Goal: Transaction & Acquisition: Purchase product/service

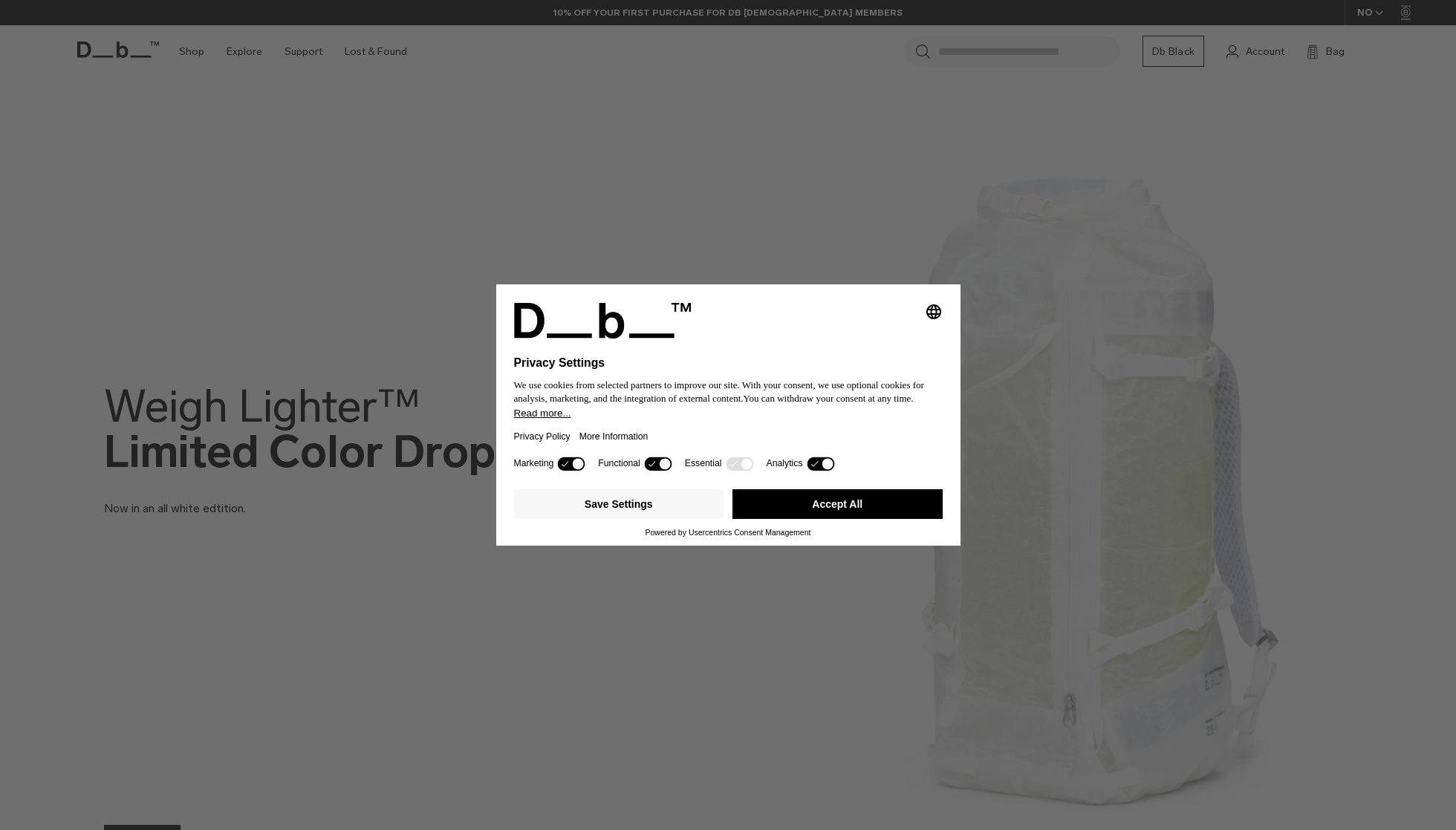
click at [845, 509] on button "Accept All" at bounding box center [837, 504] width 211 height 29
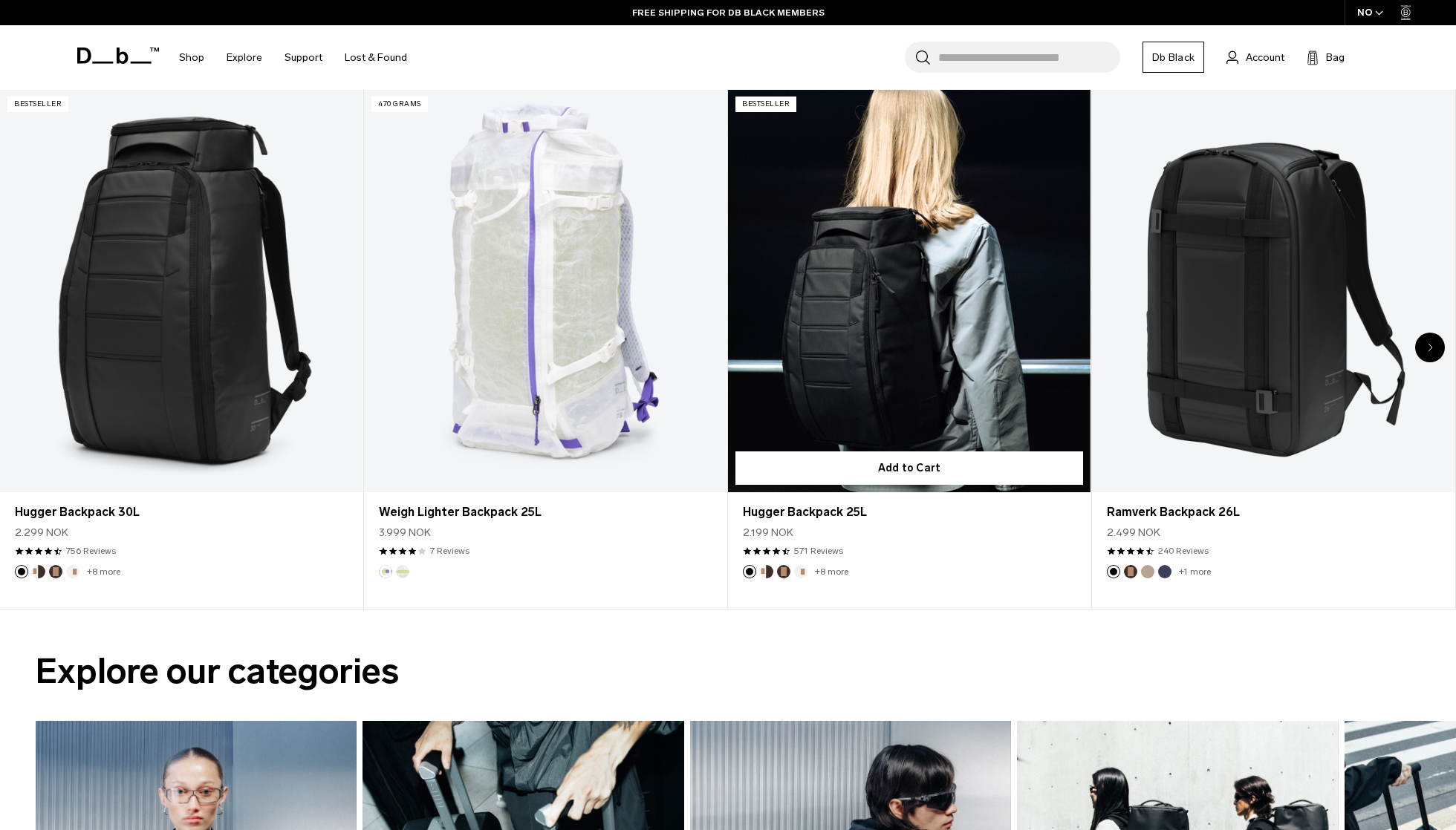
scroll to position [818, 0]
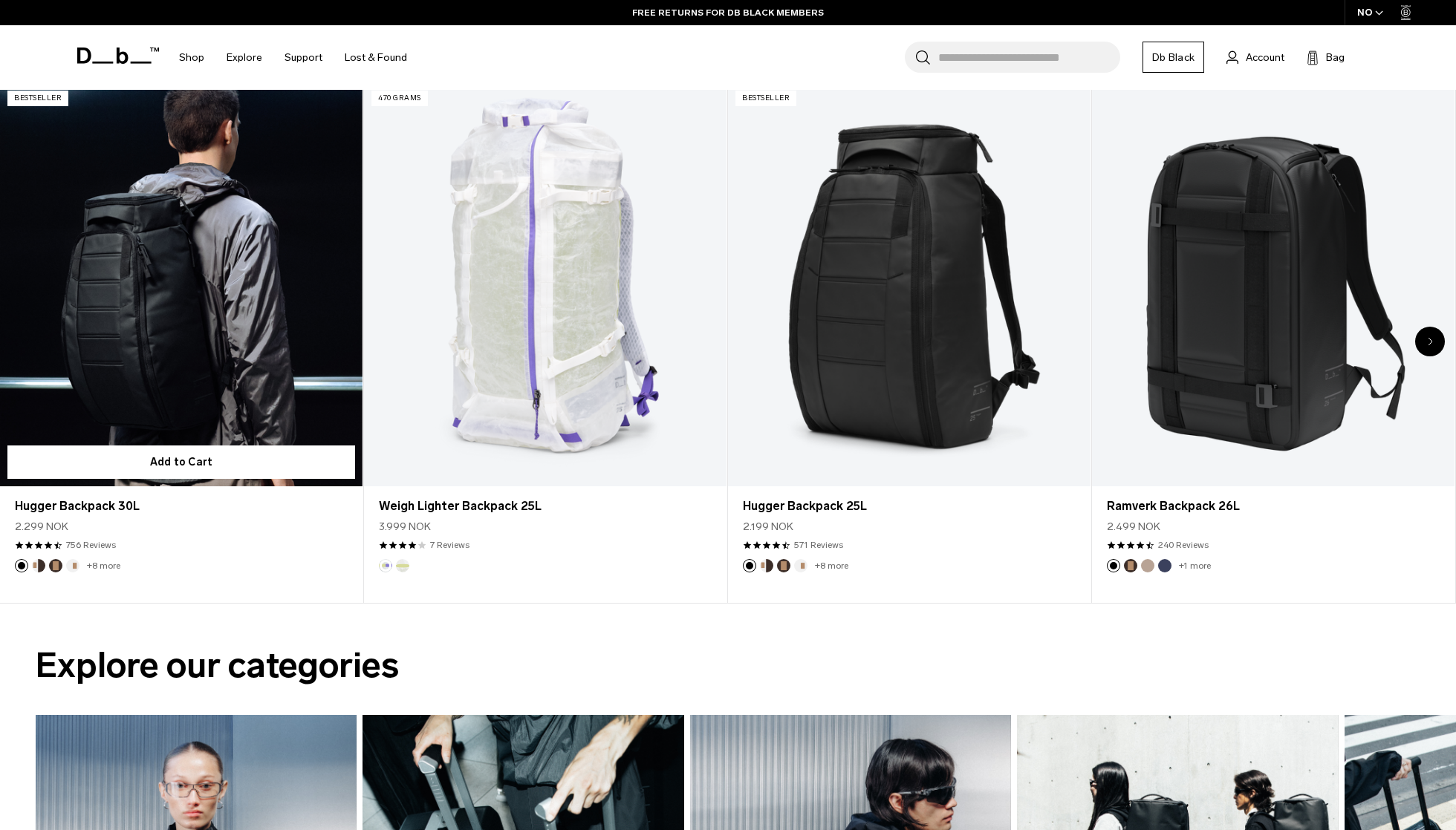
click at [138, 284] on link "Hugger Backpack 30L" at bounding box center [181, 284] width 362 height 402
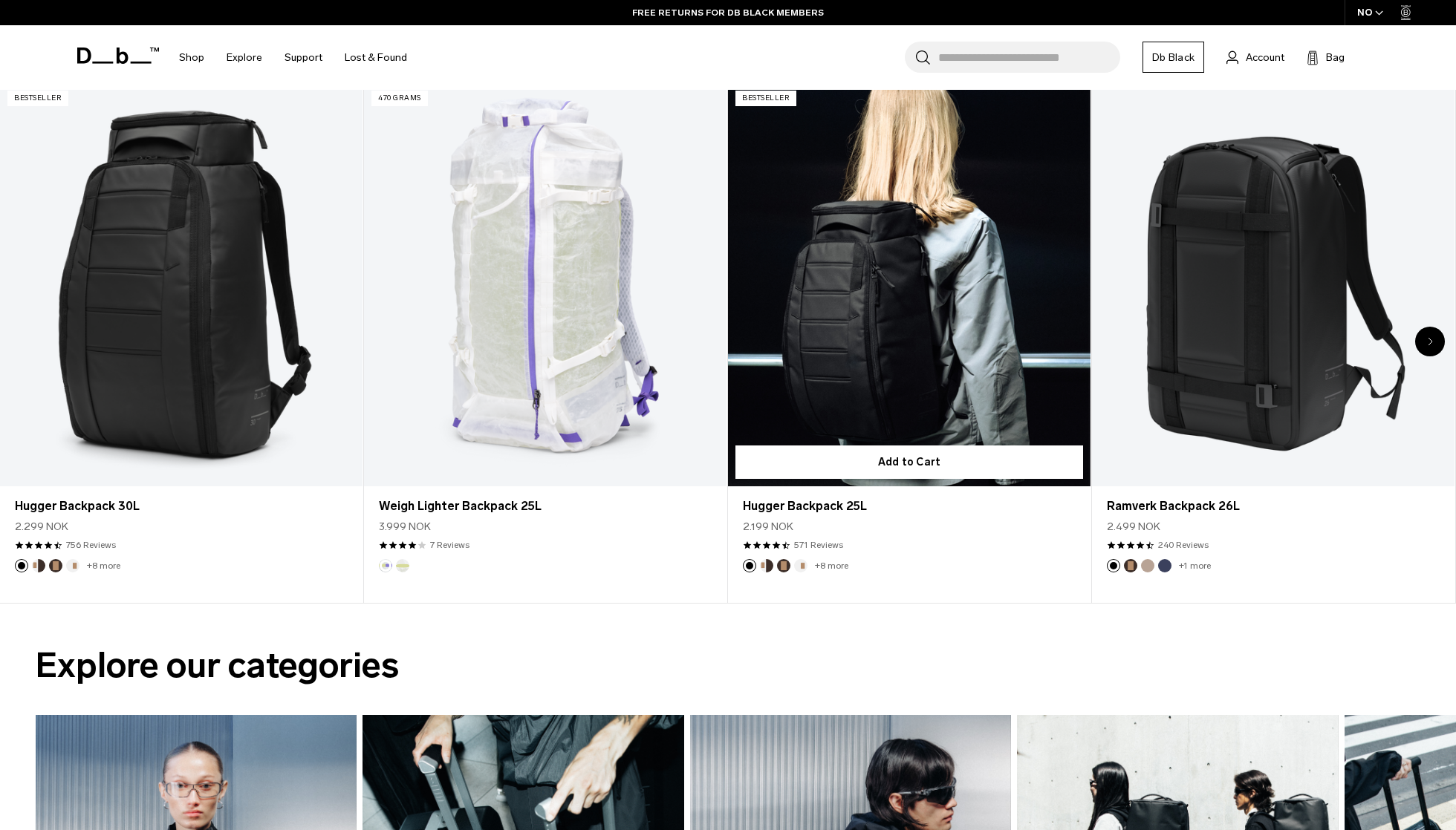
click at [833, 297] on link "Hugger Backpack 25L" at bounding box center [909, 284] width 362 height 402
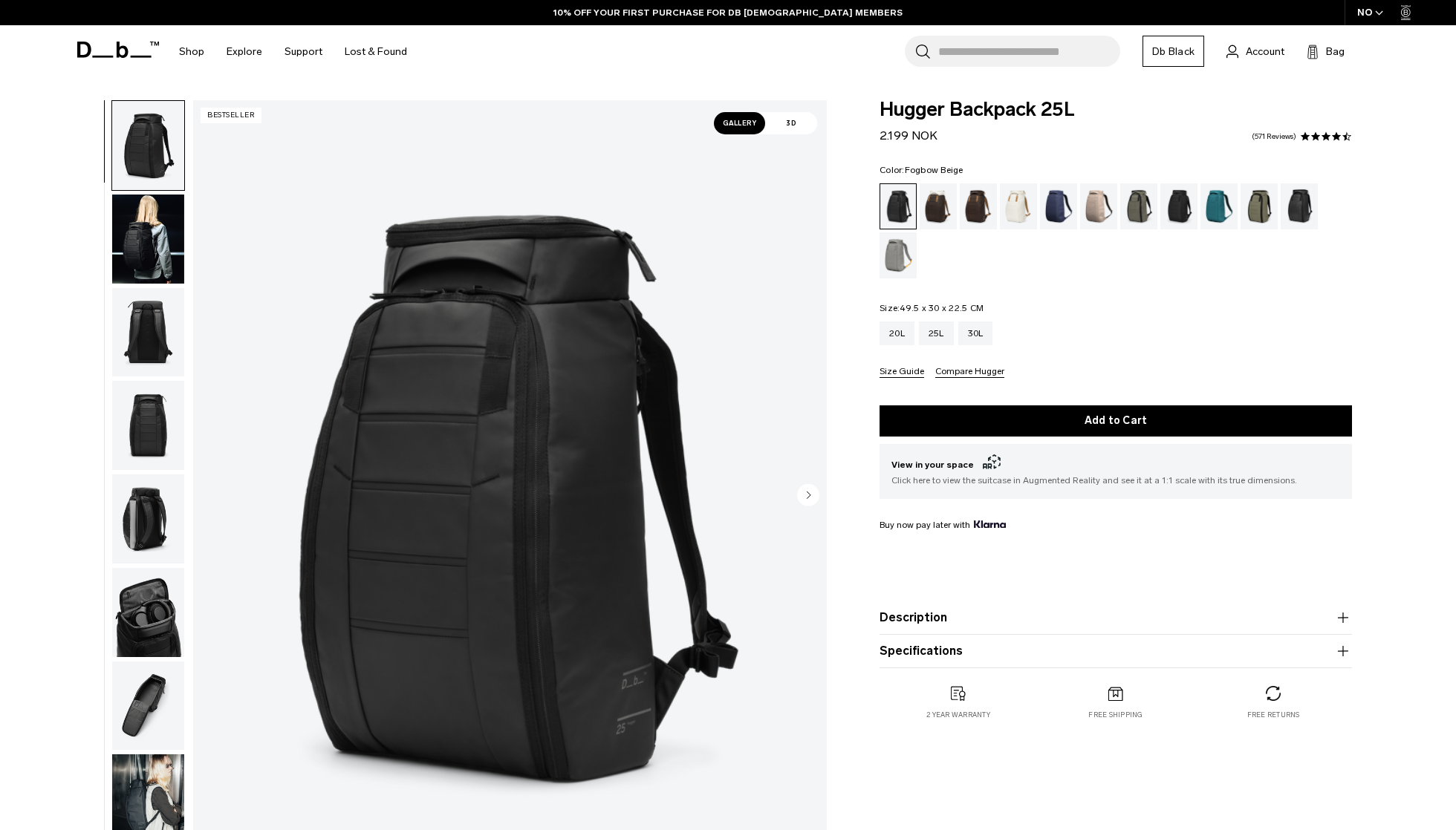
click at [1104, 208] on div "Fogbow Beige" at bounding box center [1099, 206] width 38 height 46
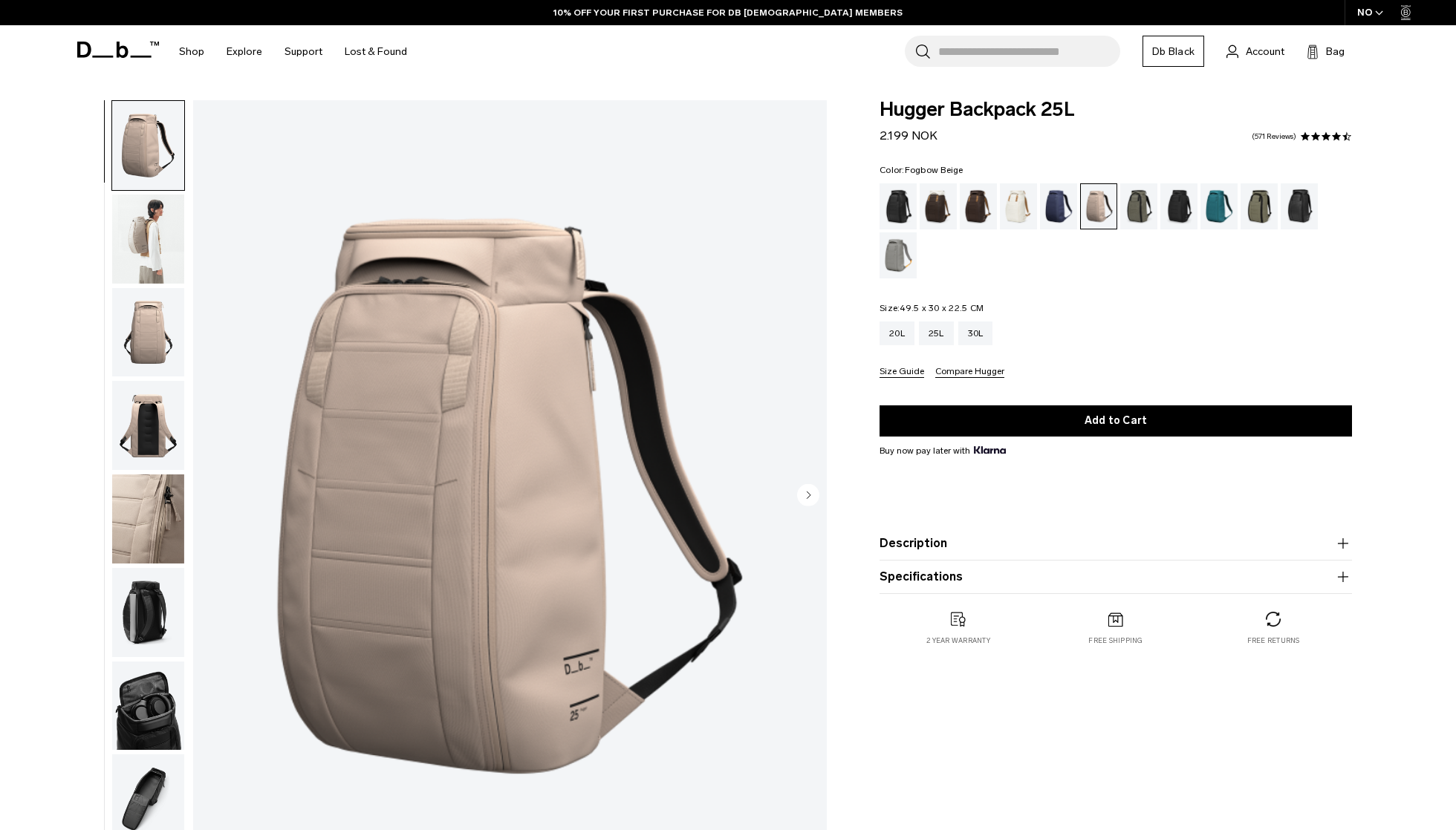
click at [511, 429] on img "1 / 10" at bounding box center [509, 496] width 634 height 791
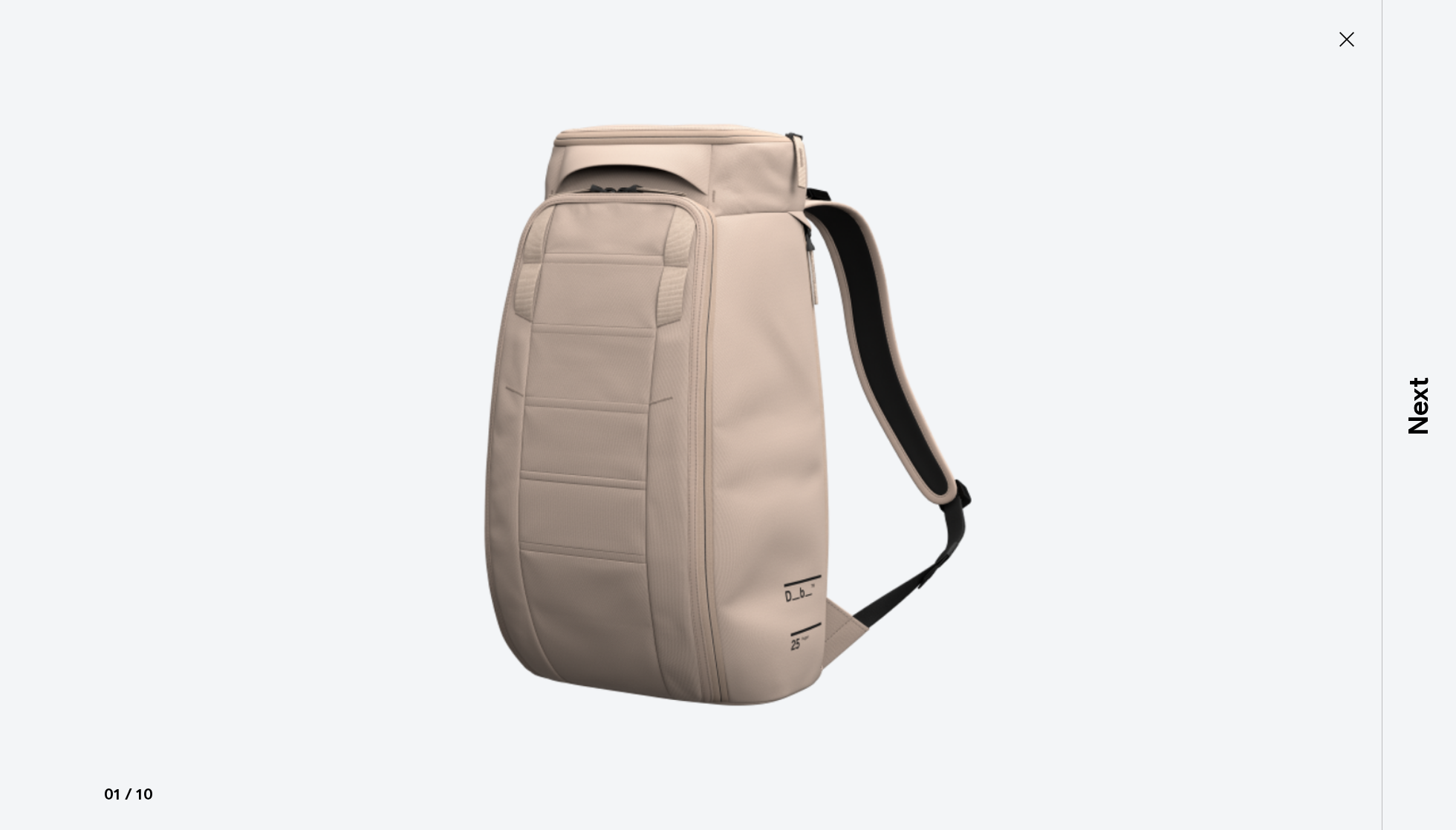
click at [776, 398] on img at bounding box center [728, 415] width 669 height 830
click at [1355, 35] on icon at bounding box center [1346, 39] width 23 height 23
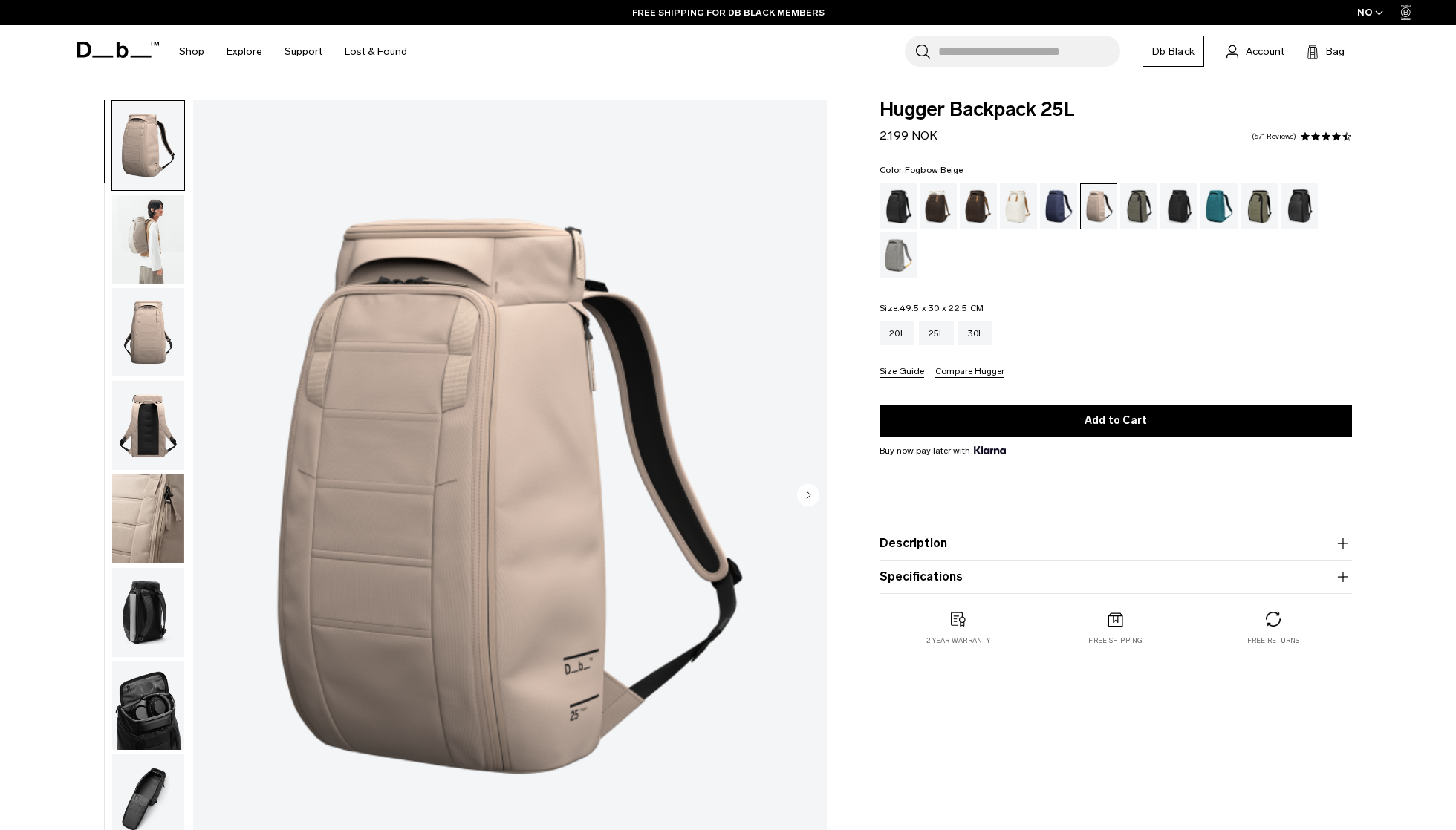
click at [126, 506] on img "button" at bounding box center [149, 519] width 72 height 89
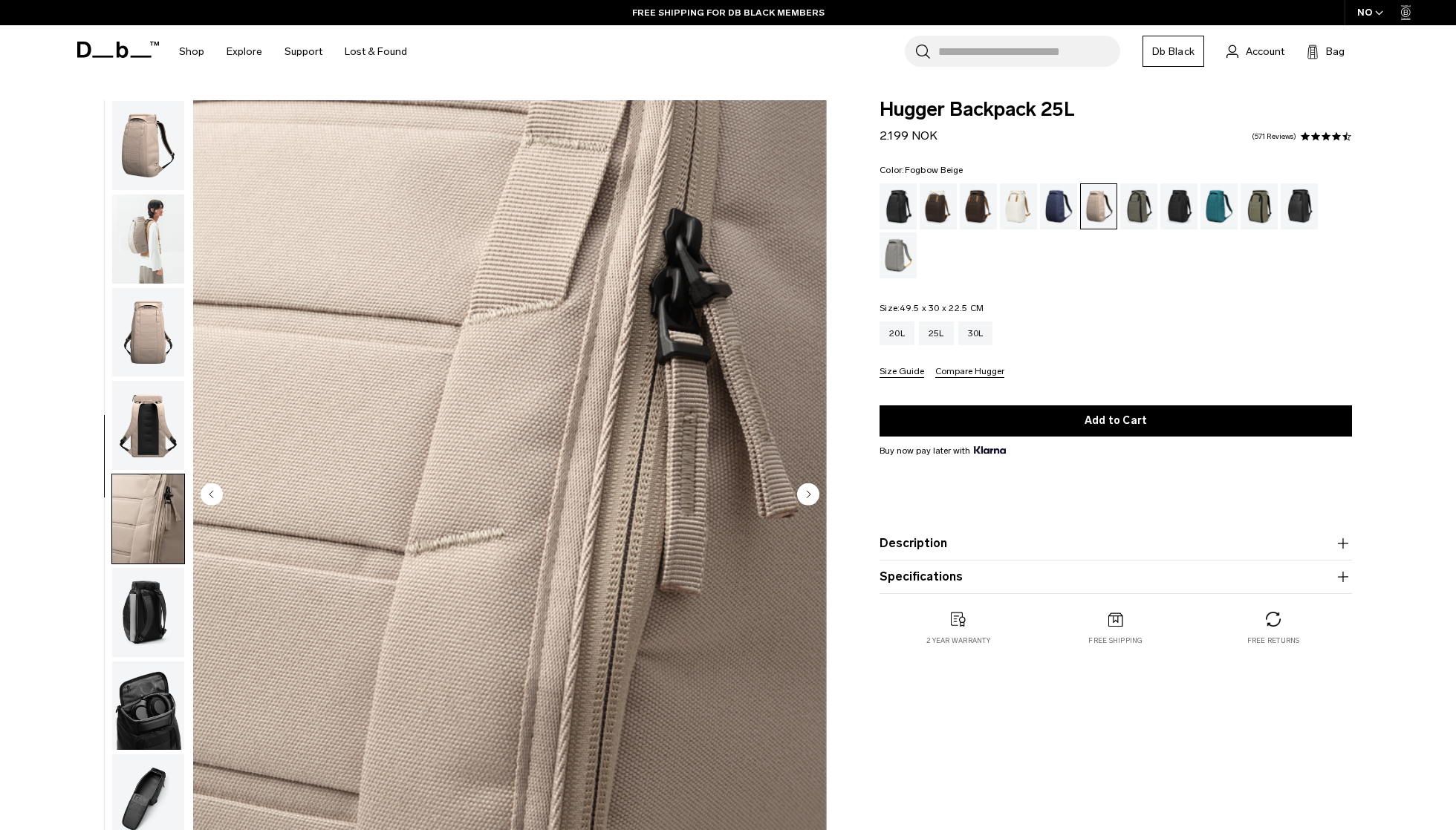
scroll to position [149, 0]
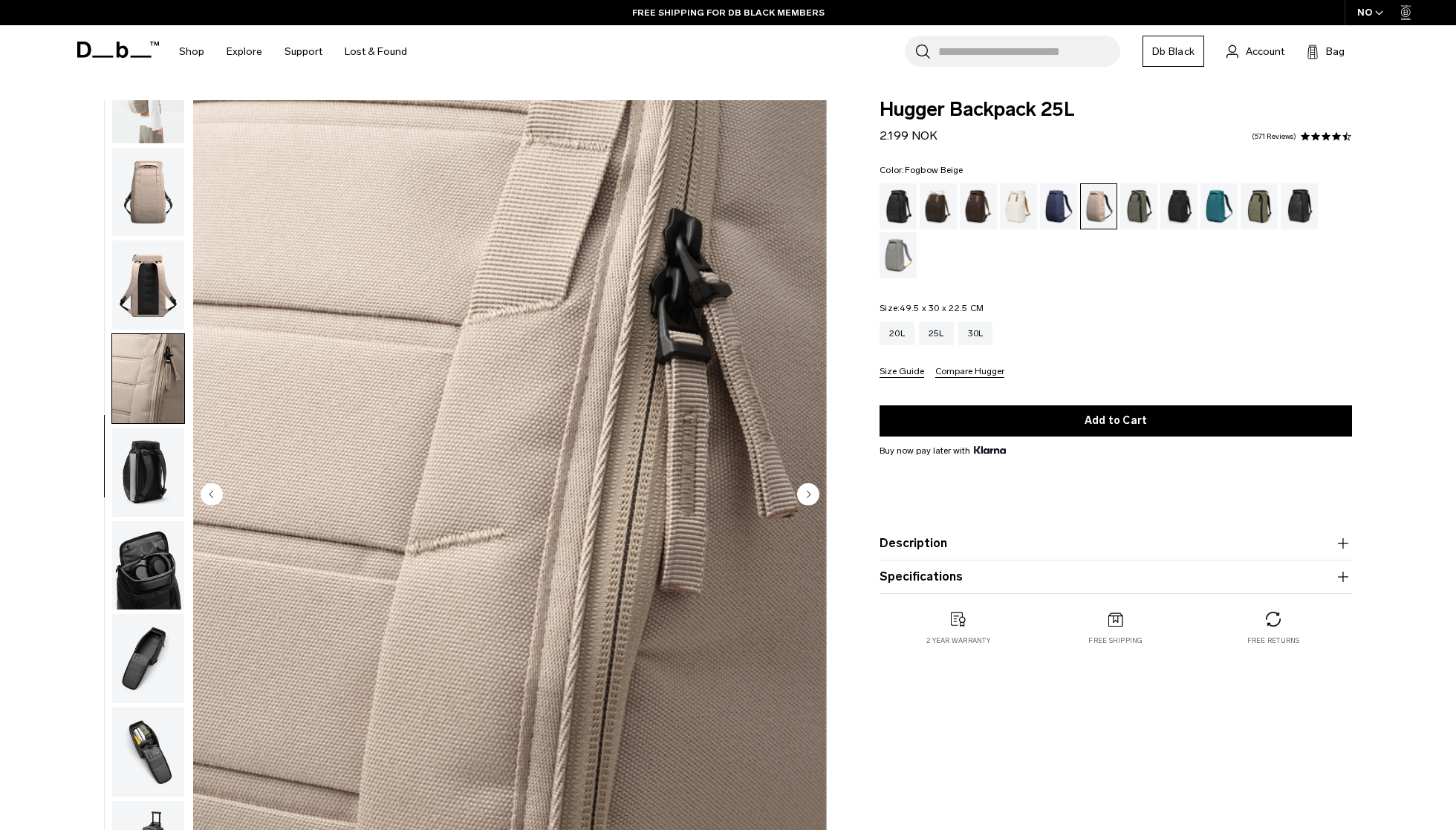
click at [150, 214] on img "button" at bounding box center [149, 192] width 72 height 89
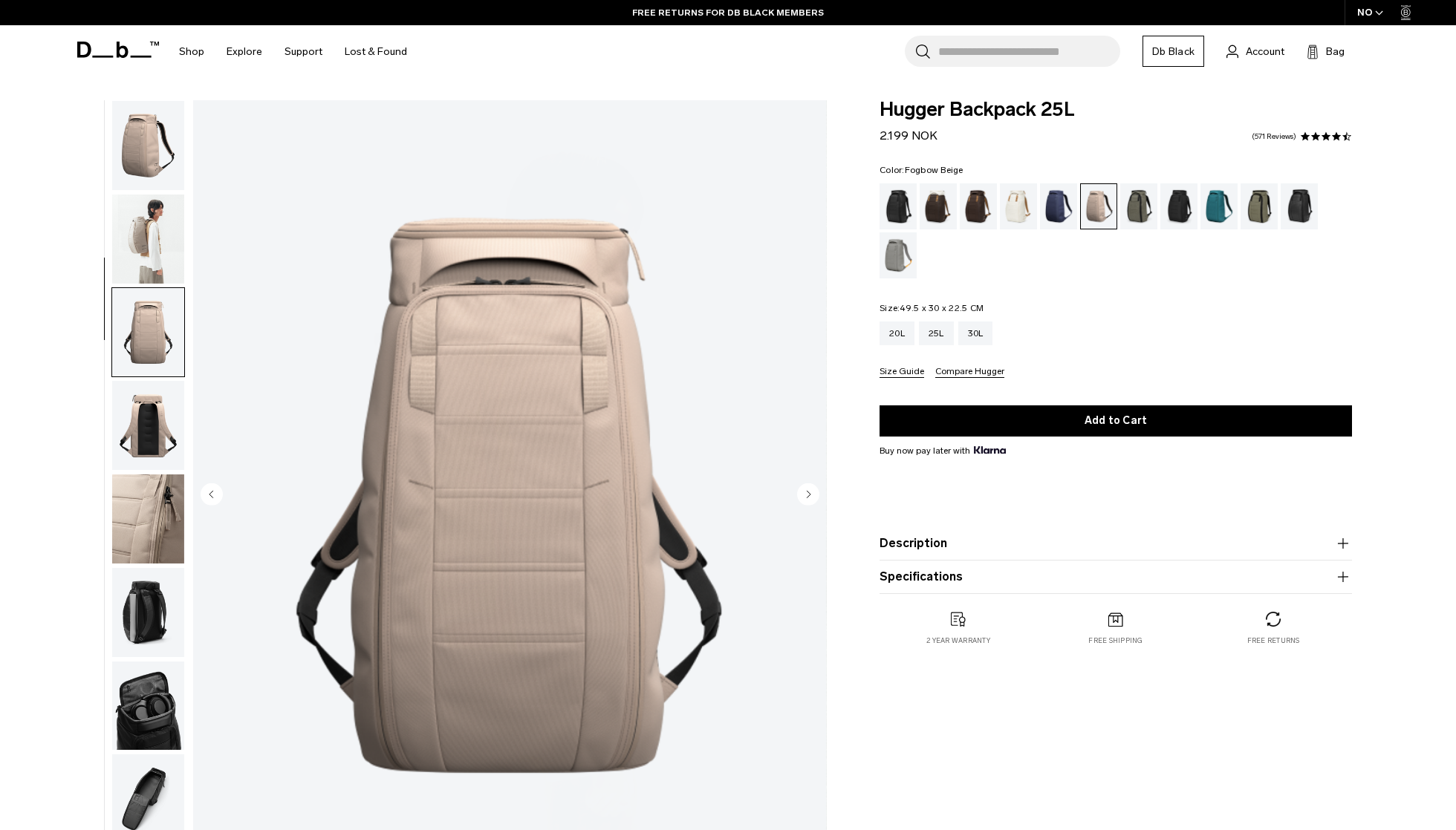
scroll to position [0, 0]
click at [150, 161] on img "button" at bounding box center [149, 145] width 72 height 89
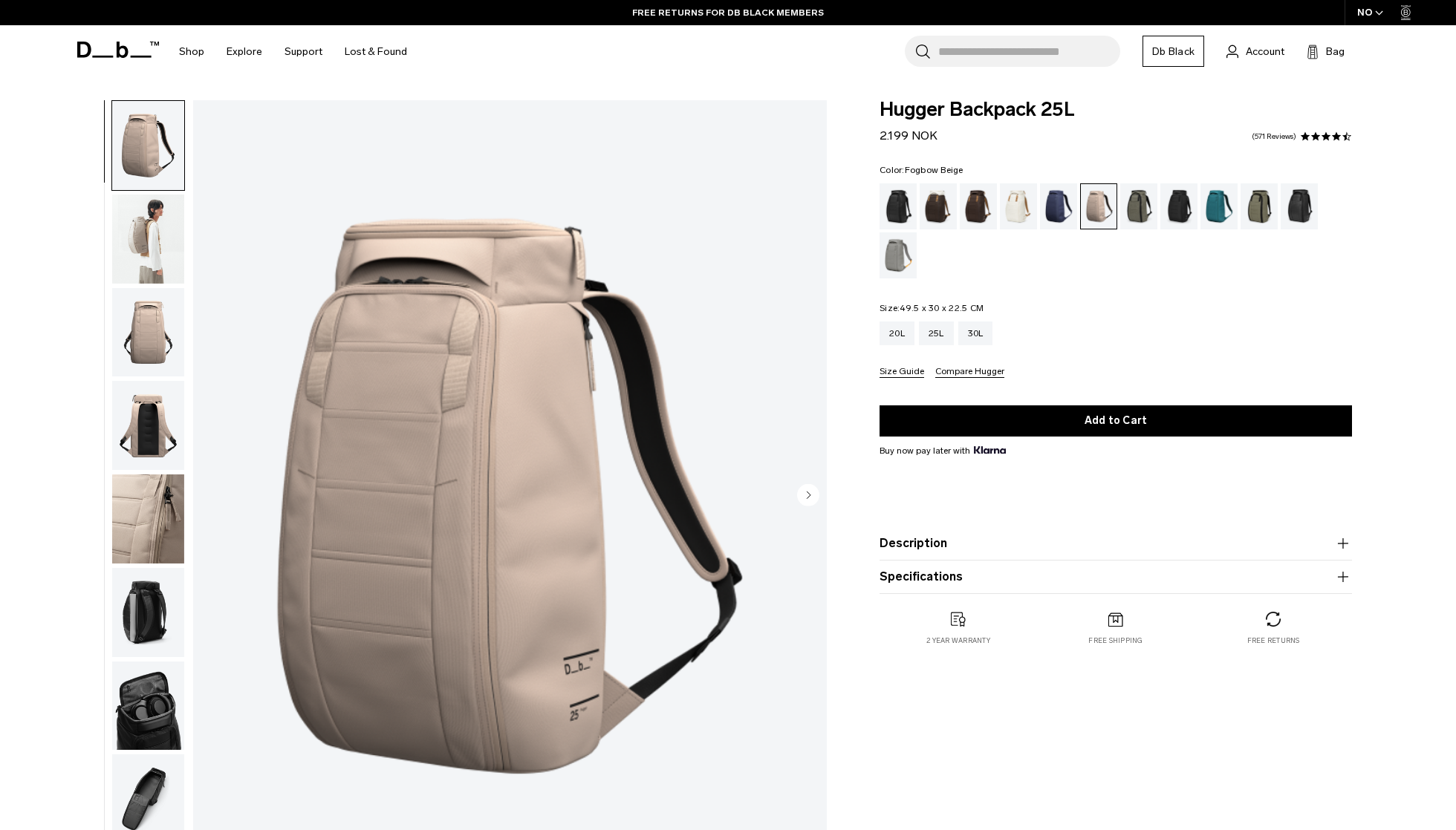
click at [535, 392] on img "1 / 10" at bounding box center [509, 496] width 634 height 791
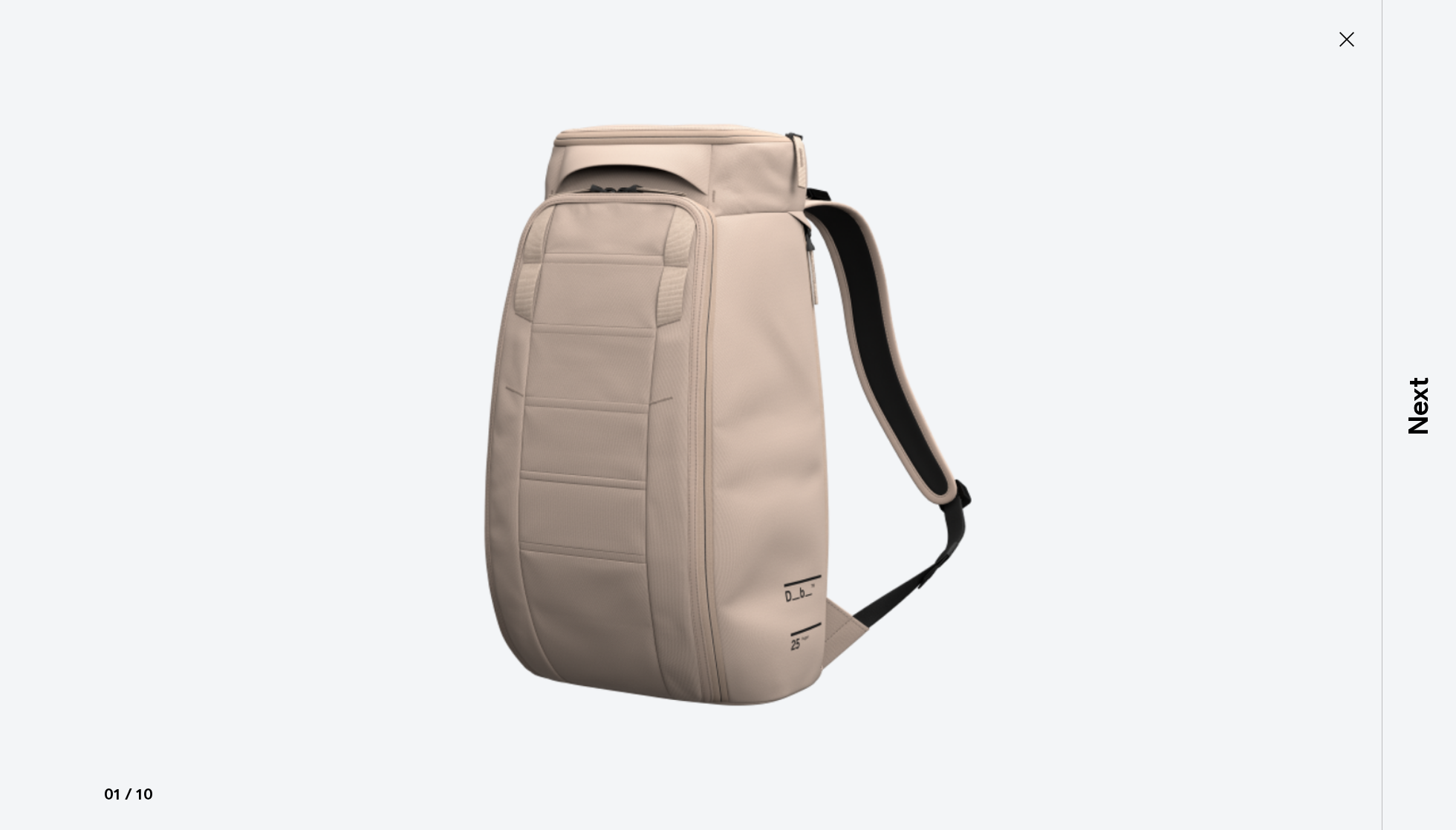
click at [788, 398] on img at bounding box center [728, 415] width 669 height 830
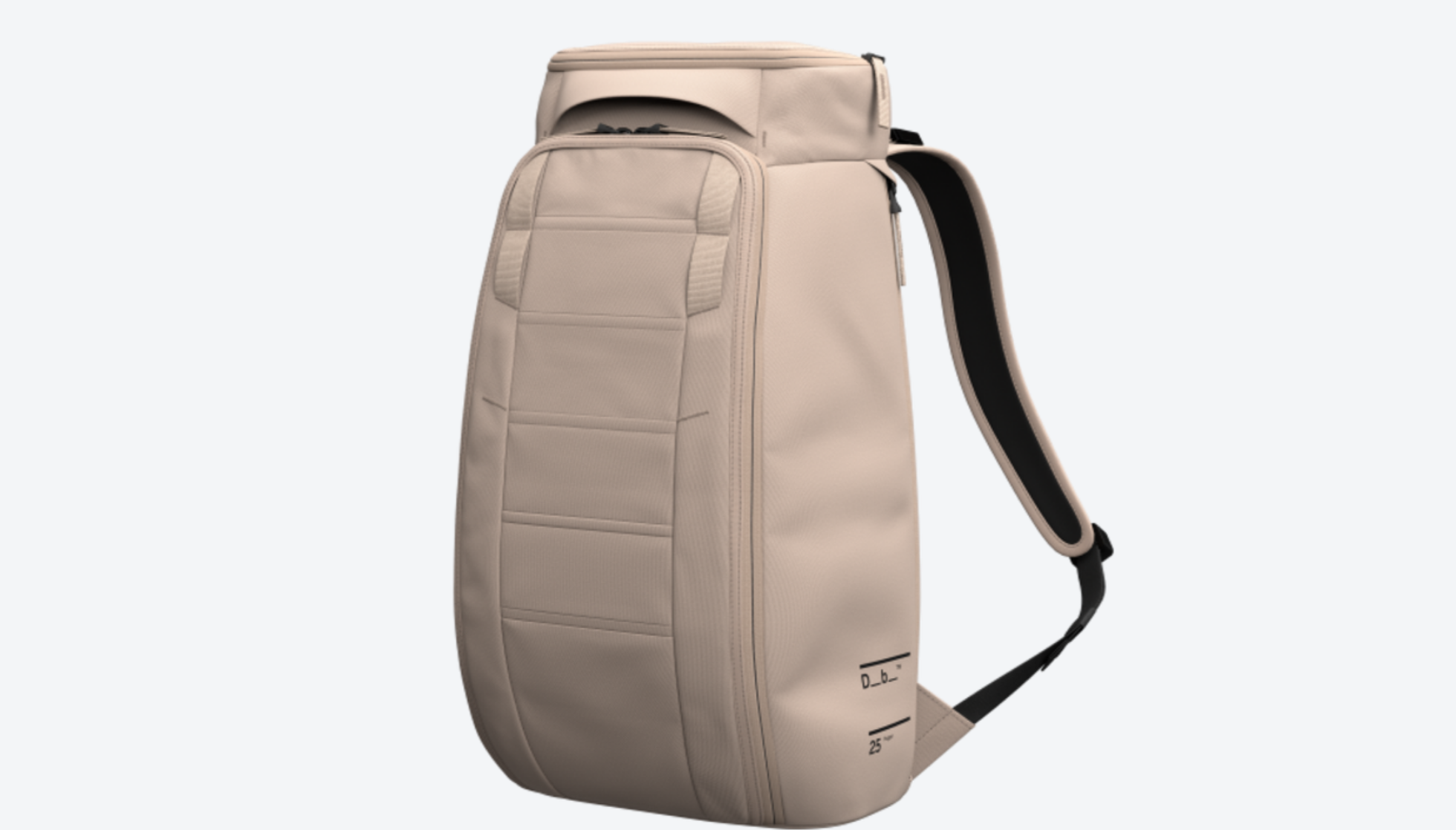
scroll to position [99, 0]
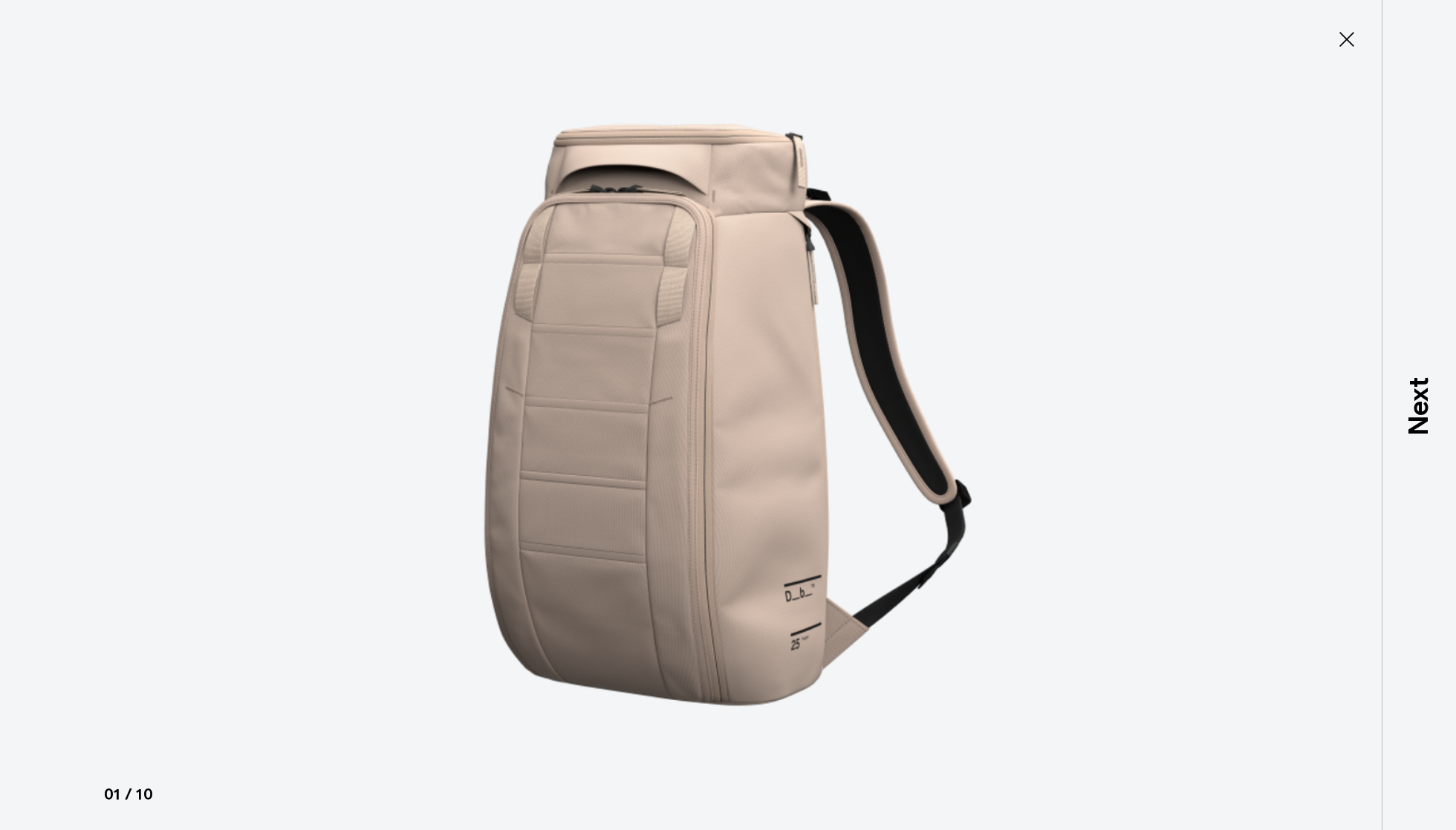
click at [1348, 33] on icon at bounding box center [1346, 39] width 23 height 23
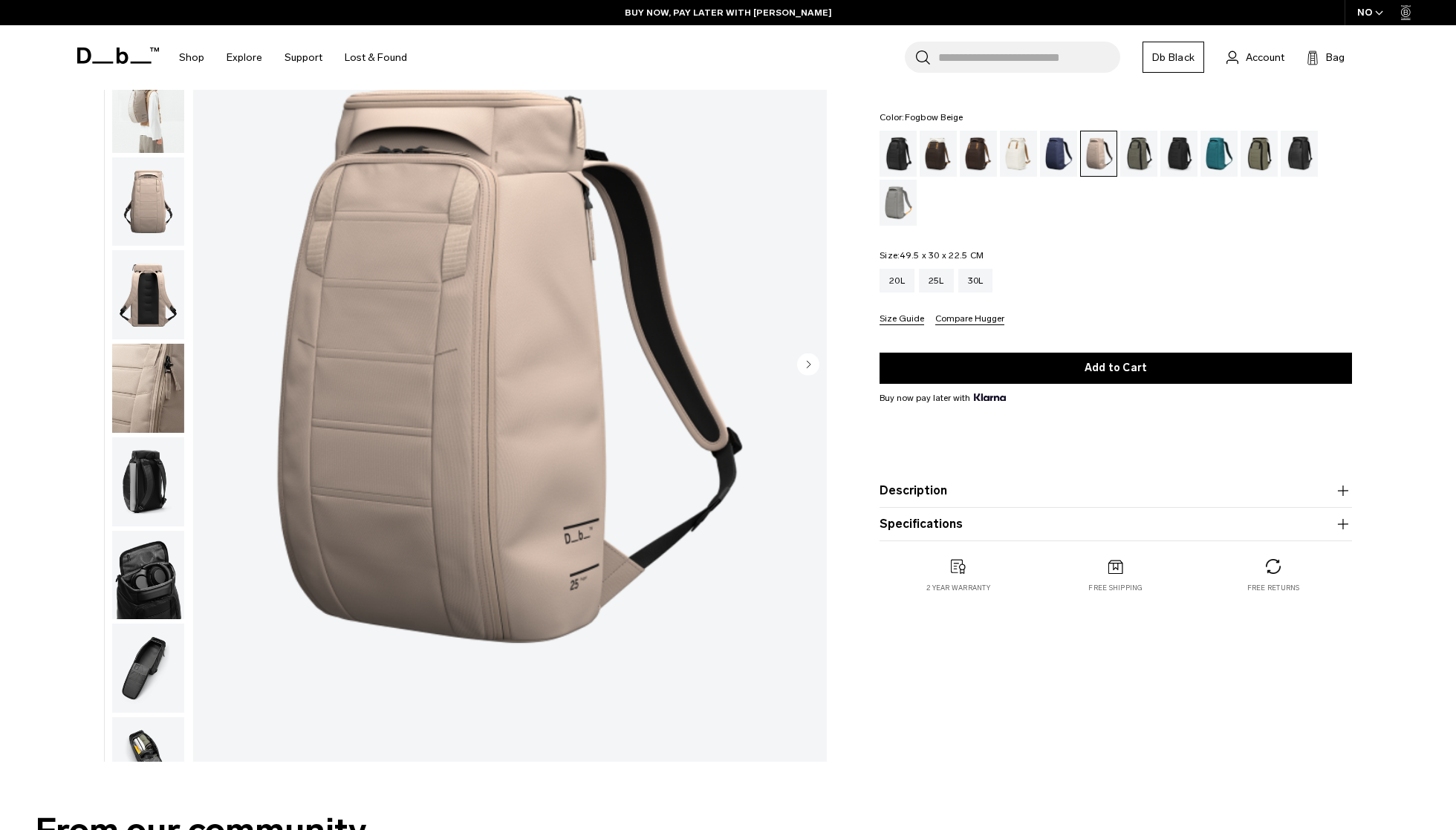
scroll to position [132, 0]
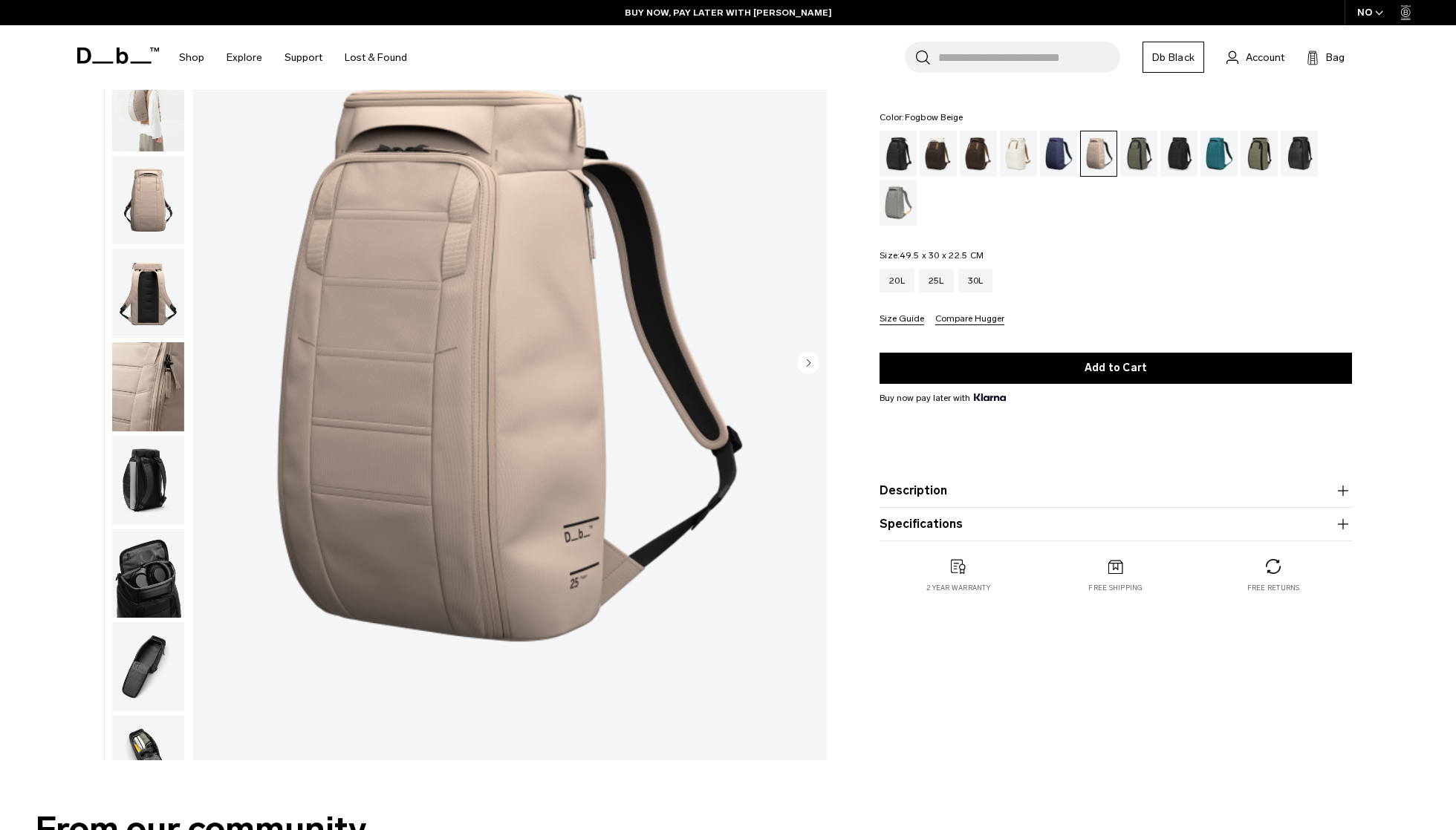
click at [998, 484] on button "Description" at bounding box center [1115, 490] width 472 height 18
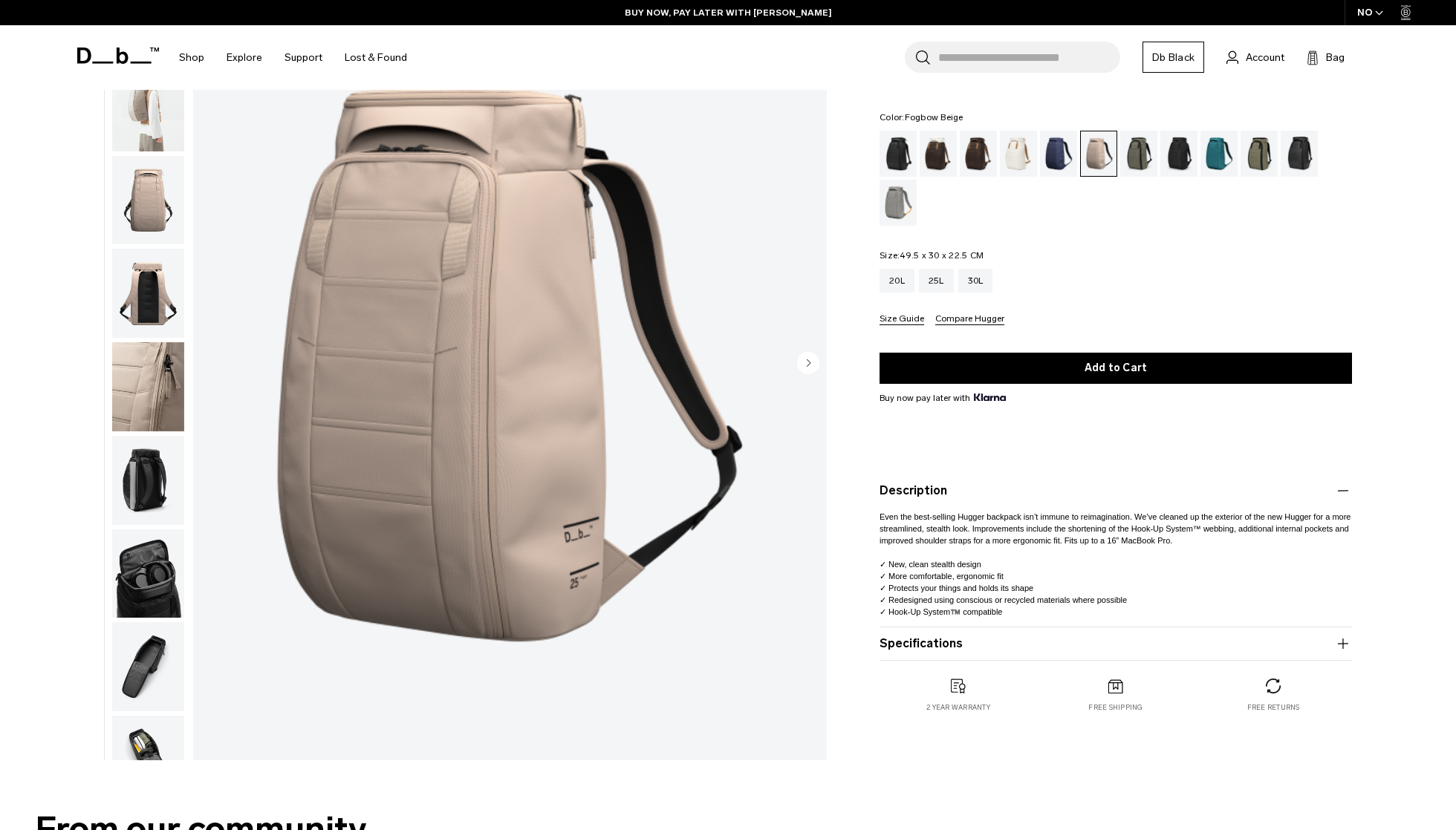
click at [976, 649] on button "Specifications" at bounding box center [1115, 644] width 472 height 18
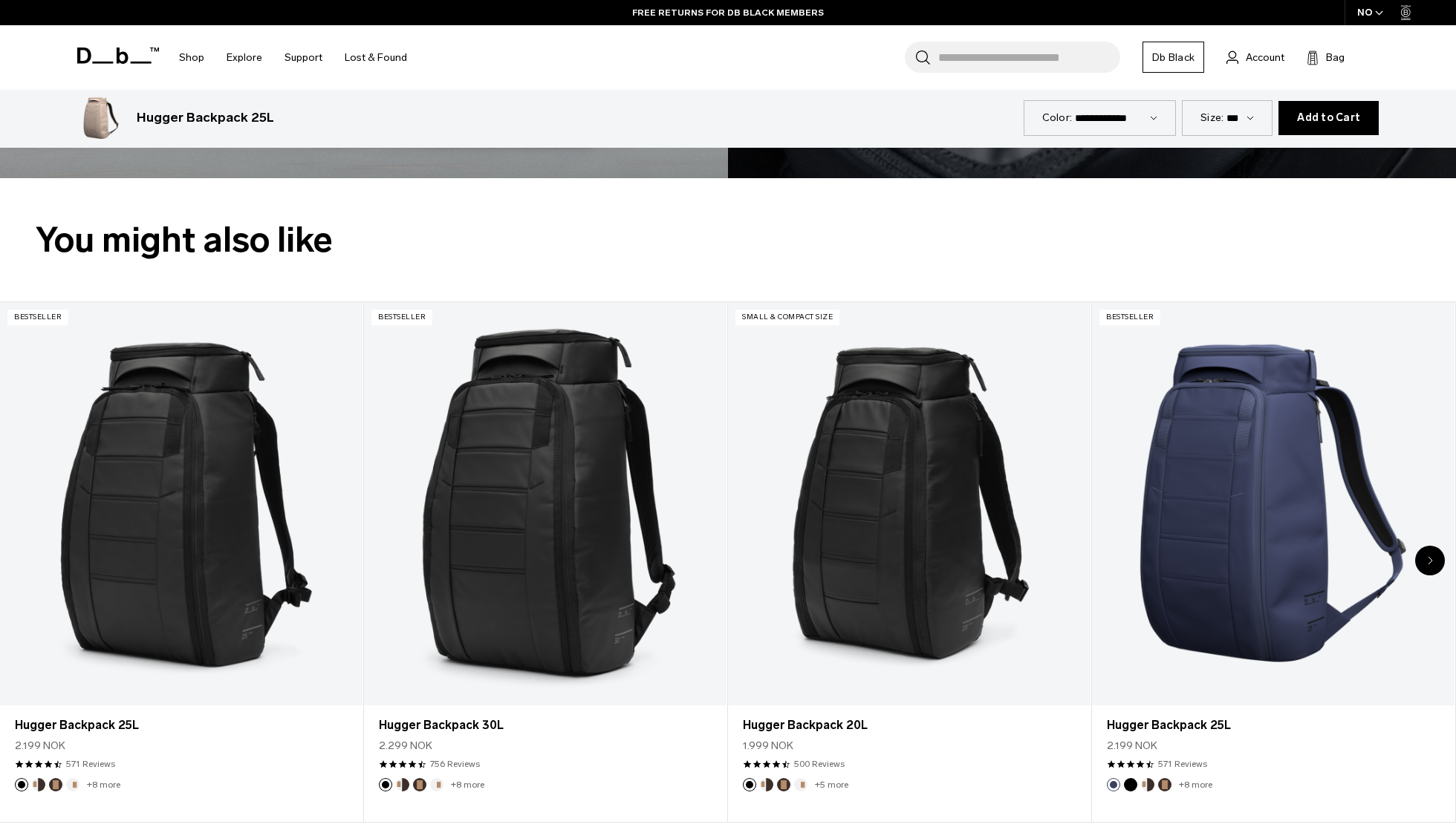
scroll to position [3365, 0]
